Goal: Transaction & Acquisition: Download file/media

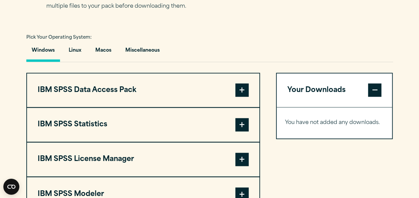
scroll to position [458, 0]
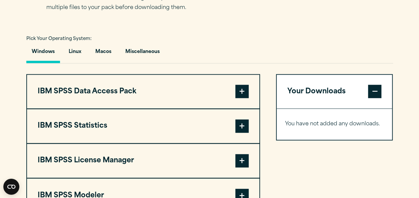
click at [243, 98] on span at bounding box center [241, 91] width 13 height 13
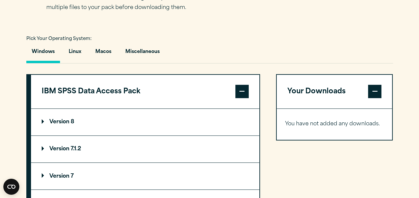
click at [216, 129] on summary "Version 8" at bounding box center [145, 122] width 228 height 27
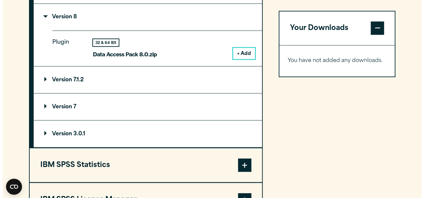
scroll to position [574, 0]
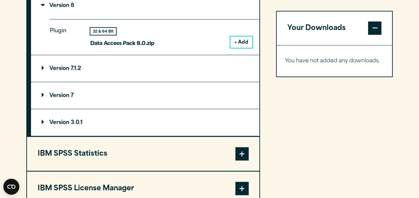
click at [241, 160] on span at bounding box center [241, 153] width 13 height 13
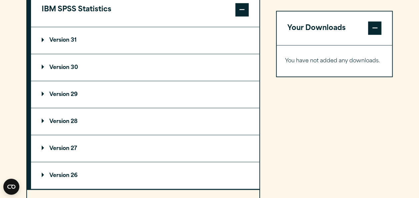
click at [188, 80] on summary "Version 30" at bounding box center [145, 67] width 228 height 27
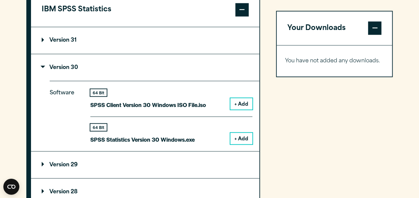
click at [188, 80] on summary "Version 30" at bounding box center [145, 67] width 228 height 27
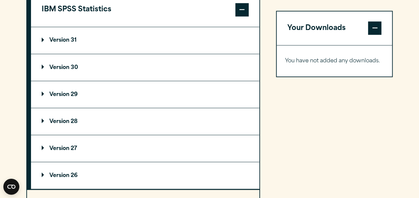
click at [188, 80] on summary "Version 30" at bounding box center [145, 67] width 228 height 27
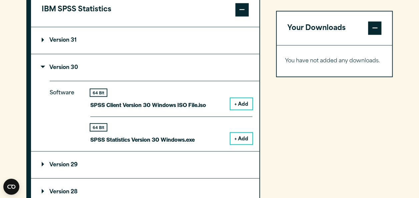
click at [243, 144] on button "+ Add" at bounding box center [241, 138] width 22 height 11
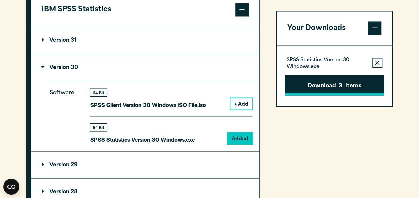
click at [352, 83] on button "Download 3 Items" at bounding box center [334, 85] width 99 height 21
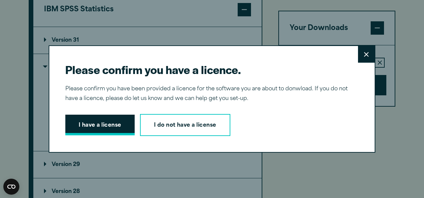
click at [113, 133] on button "I have a license" at bounding box center [99, 125] width 69 height 21
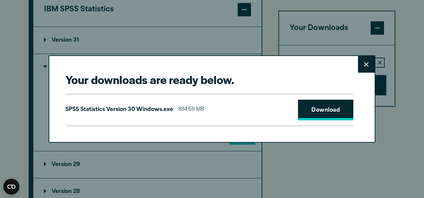
click at [312, 114] on link "Download" at bounding box center [325, 110] width 55 height 21
